Goal: Task Accomplishment & Management: Complete application form

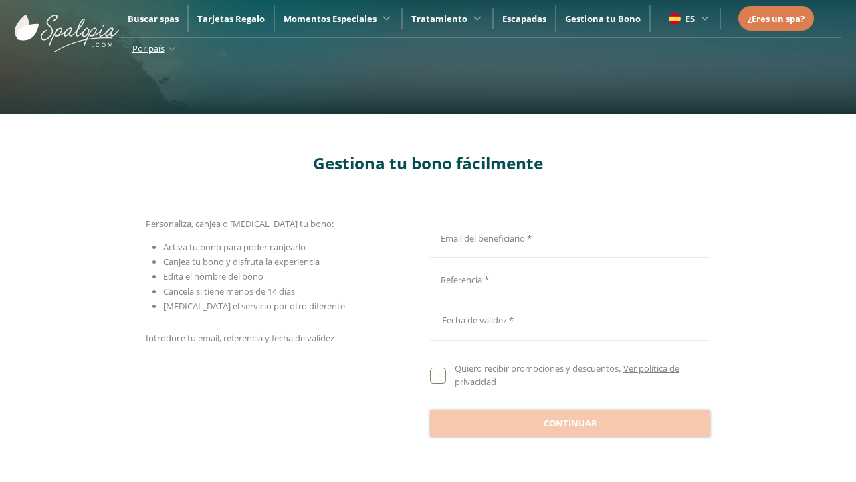
click at [568, 236] on input "Email del beneficiario *" at bounding box center [568, 236] width 276 height 23
type input "**********"
click at [568, 278] on input "Email del beneficiario *" at bounding box center [568, 278] width 276 height 23
type input "**********"
click at [570, 320] on div at bounding box center [570, 320] width 280 height 32
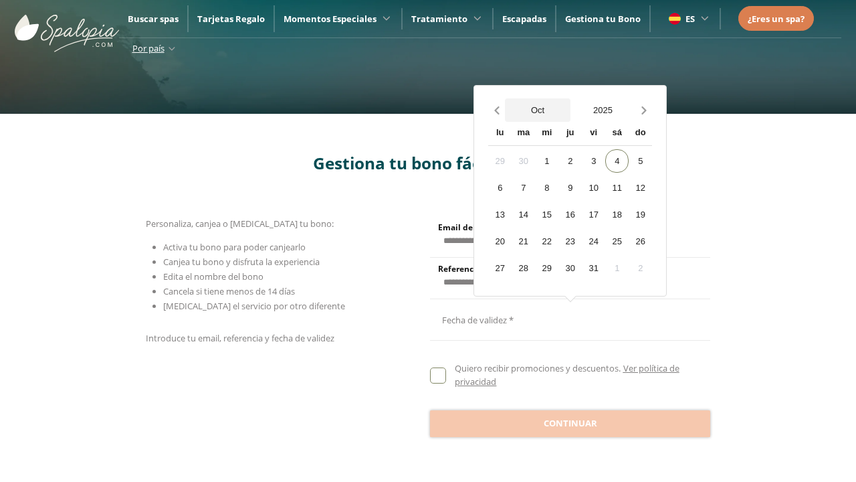
click at [538, 110] on button "Oct" at bounding box center [538, 109] width 66 height 23
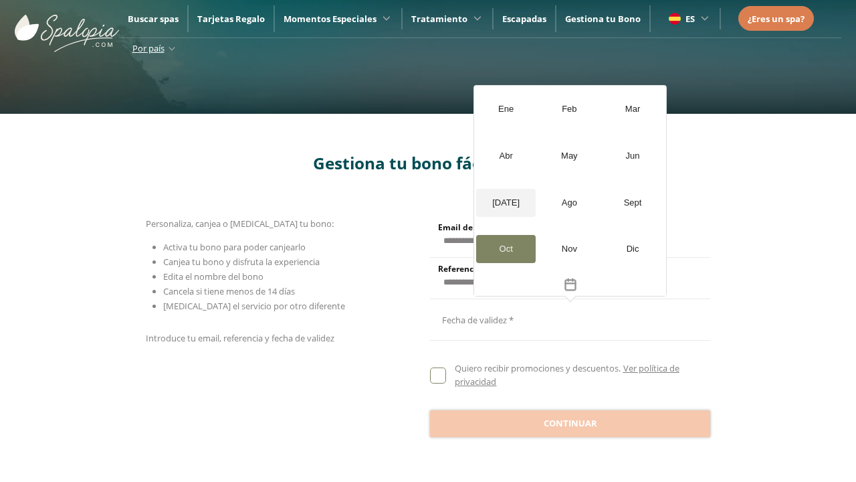
click at [506, 202] on div "[DATE]" at bounding box center [506, 203] width 60 height 28
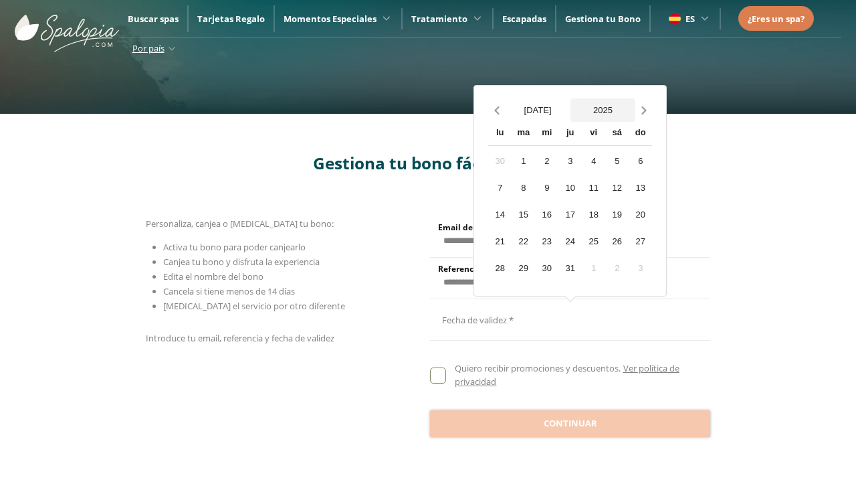
click at [603, 110] on button "2025" at bounding box center [603, 109] width 66 height 23
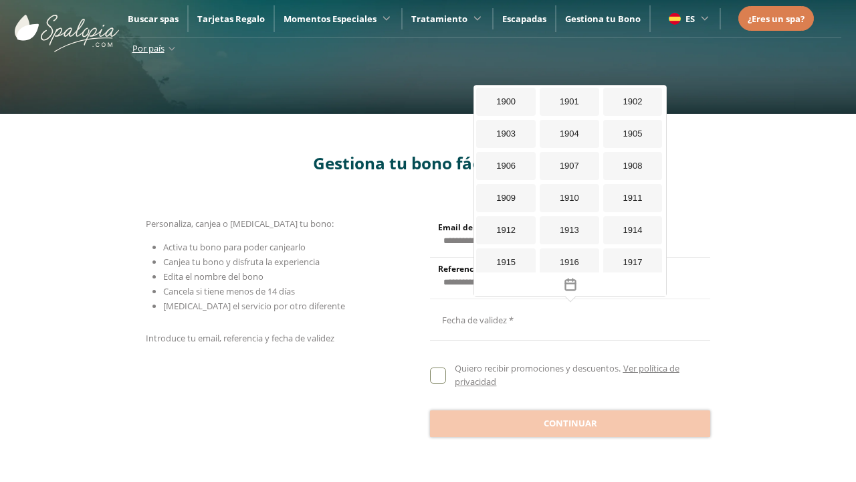
scroll to position [1192, 0]
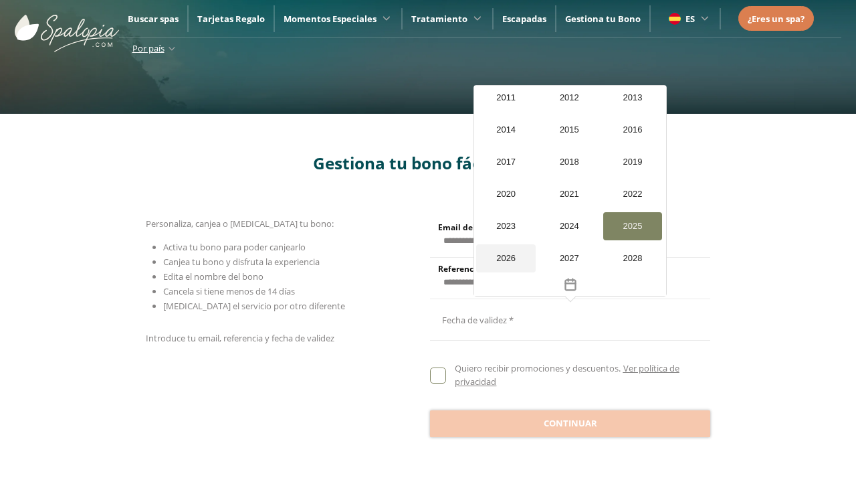
click at [505, 258] on div "2026" at bounding box center [506, 258] width 60 height 28
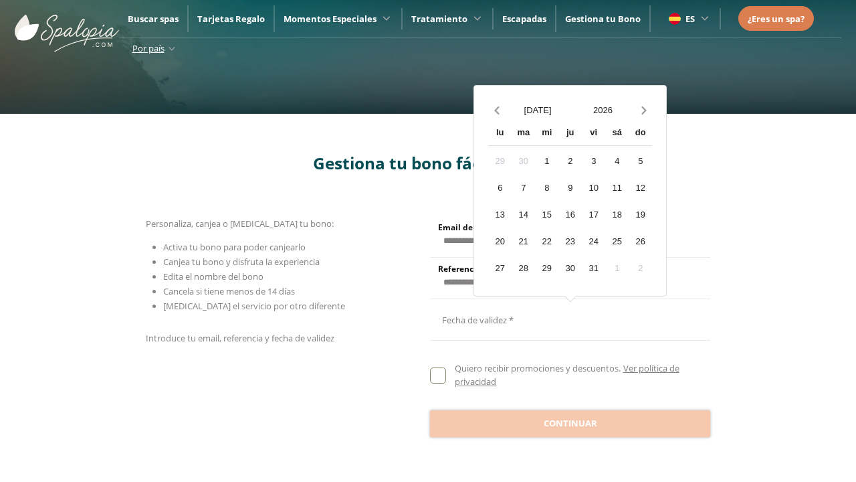
scroll to position [1, 0]
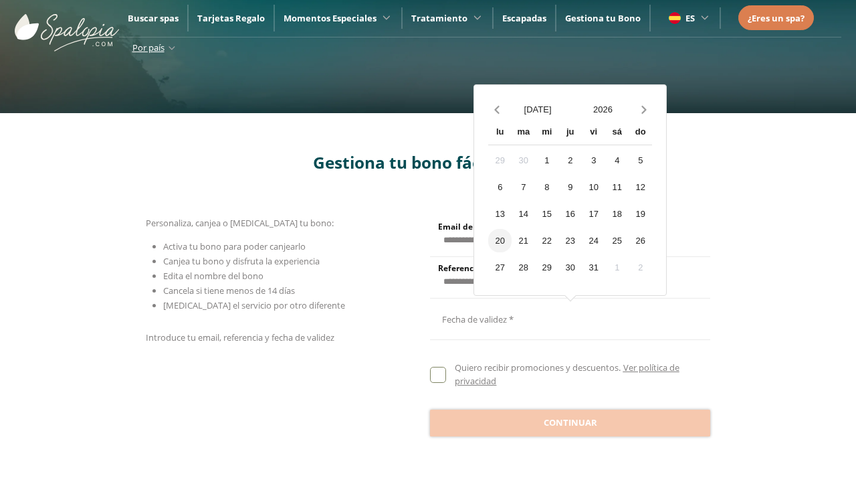
click at [500, 240] on div "20" at bounding box center [499, 240] width 23 height 23
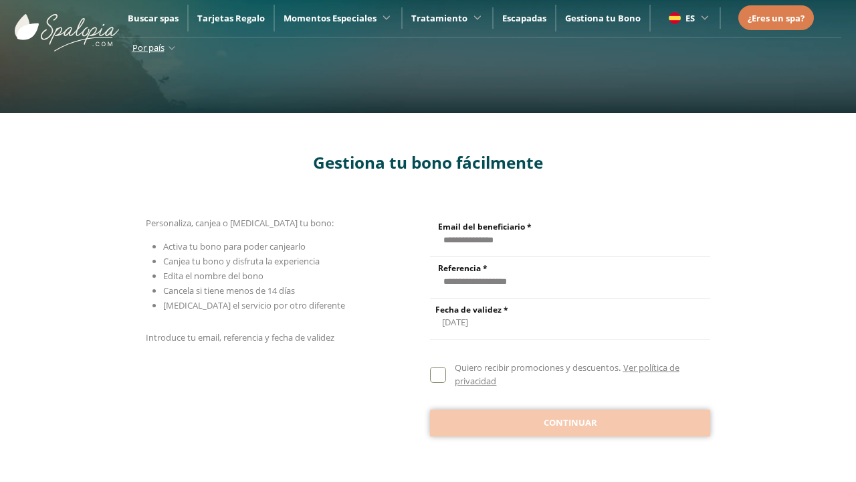
click at [570, 421] on span "Continuar" at bounding box center [571, 422] width 54 height 13
